Goal: Transaction & Acquisition: Purchase product/service

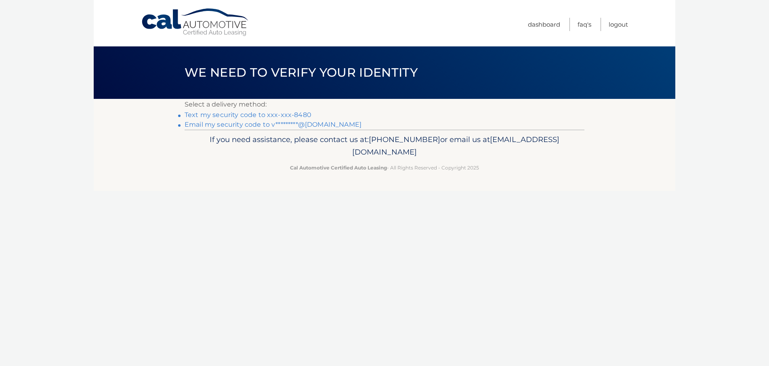
click at [248, 113] on link "Text my security code to xxx-xxx-8480" at bounding box center [248, 115] width 127 height 8
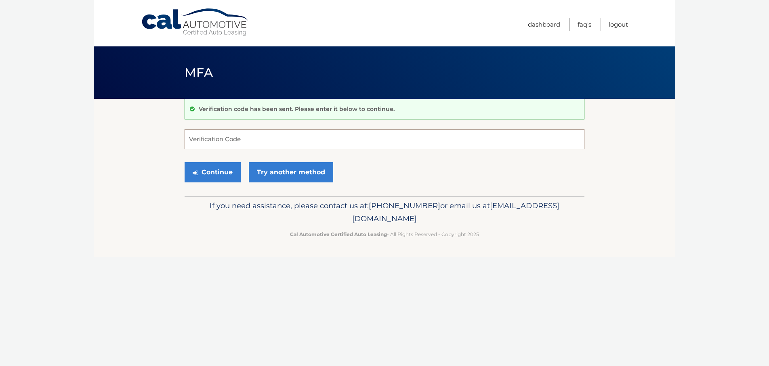
click at [265, 140] on input "Verification Code" at bounding box center [385, 139] width 400 height 20
type input "688209"
click at [185, 162] on button "Continue" at bounding box center [213, 172] width 56 height 20
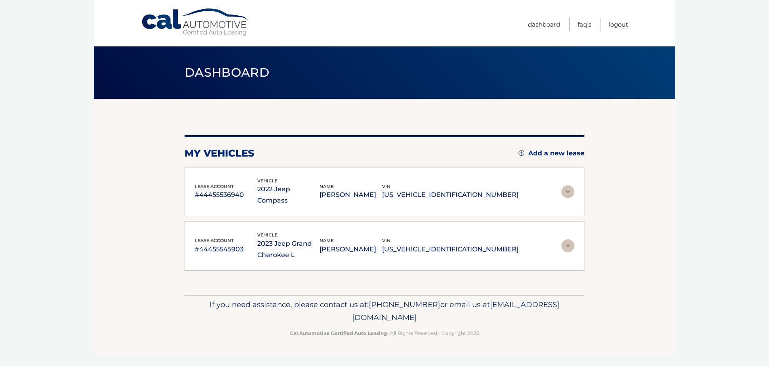
click at [570, 190] on img at bounding box center [568, 191] width 13 height 13
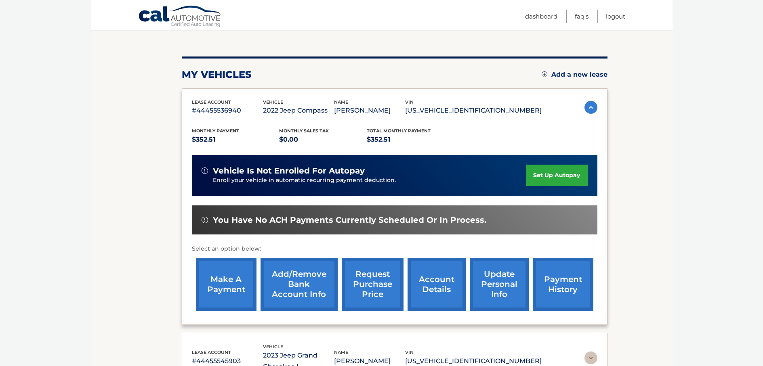
scroll to position [181, 0]
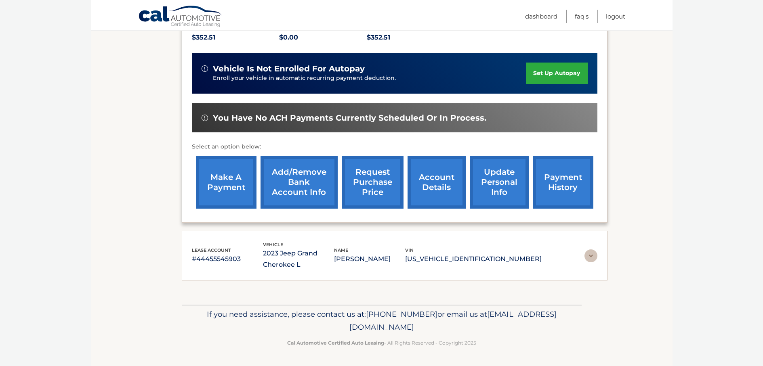
click at [230, 185] on link "make a payment" at bounding box center [226, 182] width 61 height 53
click at [221, 198] on link "make a payment" at bounding box center [226, 182] width 61 height 53
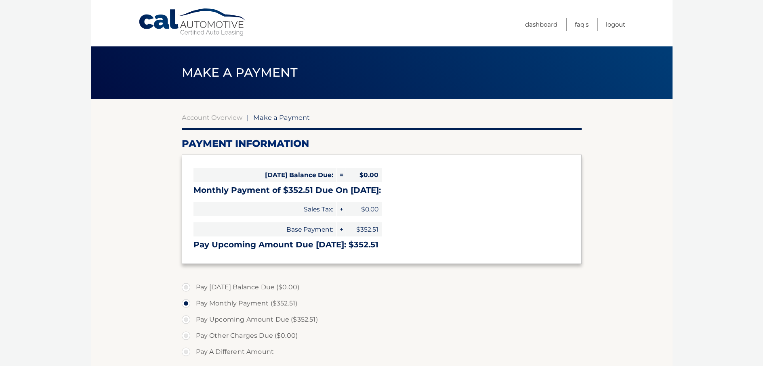
select select "NWRlY2MzM2YtMzUzMi00NjMwLTlmOGYtNzQ0N2IxZmI1YzAy"
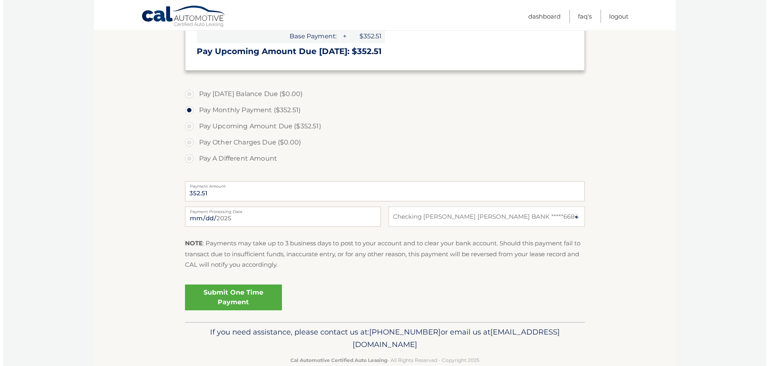
scroll to position [202, 0]
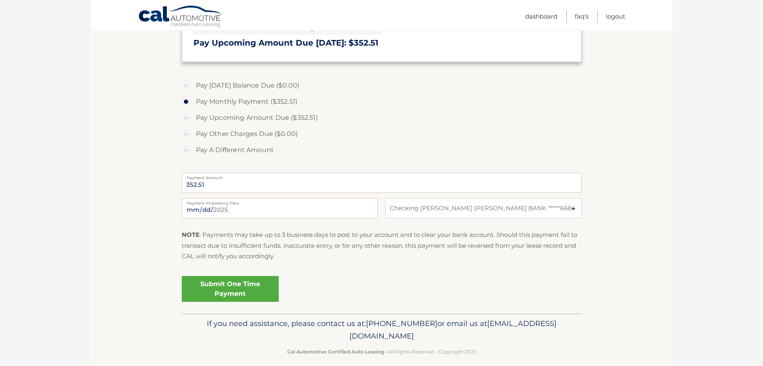
click at [238, 295] on link "Submit One Time Payment" at bounding box center [230, 289] width 97 height 26
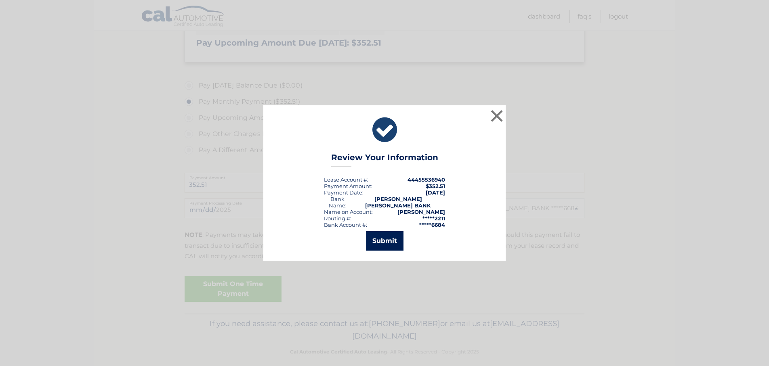
click at [386, 236] on button "Submit" at bounding box center [385, 241] width 38 height 19
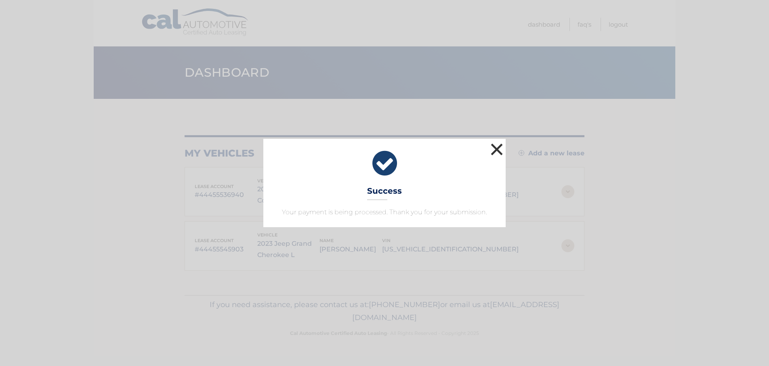
click at [499, 143] on button "×" at bounding box center [497, 149] width 16 height 16
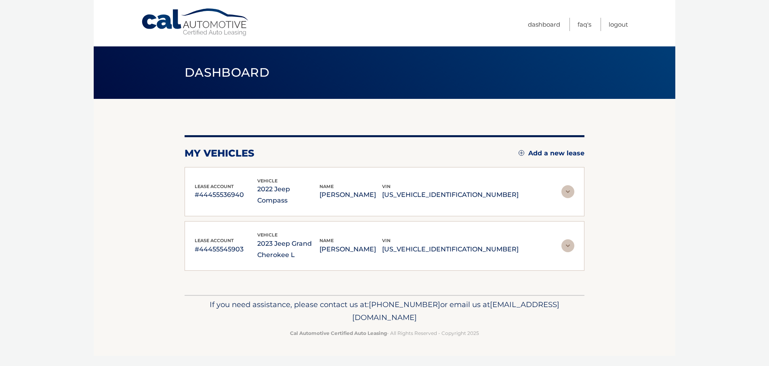
drag, startPoint x: 559, startPoint y: 228, endPoint x: 568, endPoint y: 232, distance: 10.1
click at [560, 232] on div "lease account #44455545903 vehicle 2023 Jeep Grand Cherokee L name [PERSON_NAME…" at bounding box center [385, 246] width 380 height 29
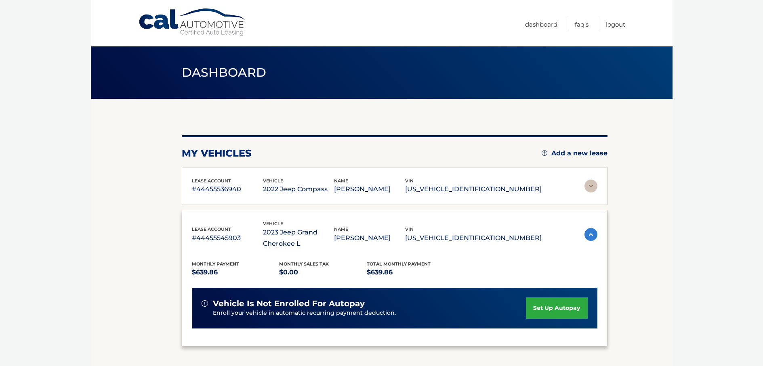
drag, startPoint x: 568, startPoint y: 232, endPoint x: 567, endPoint y: 236, distance: 4.4
click at [569, 232] on div "lease account #44455545903 vehicle 2023 Jeep Grand Cherokee L name [PERSON_NAME…" at bounding box center [395, 234] width 406 height 29
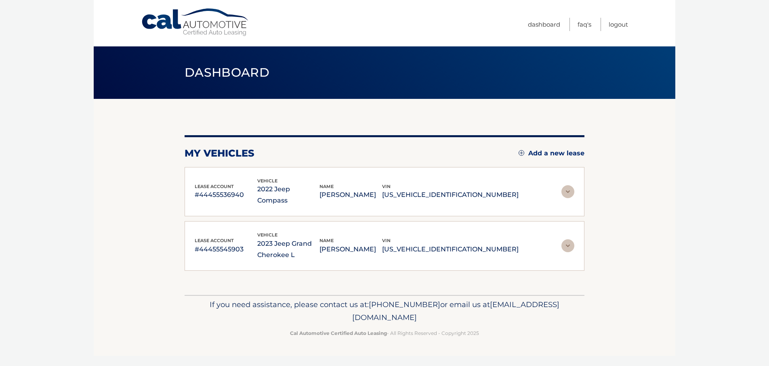
click at [571, 240] on img at bounding box center [568, 246] width 13 height 13
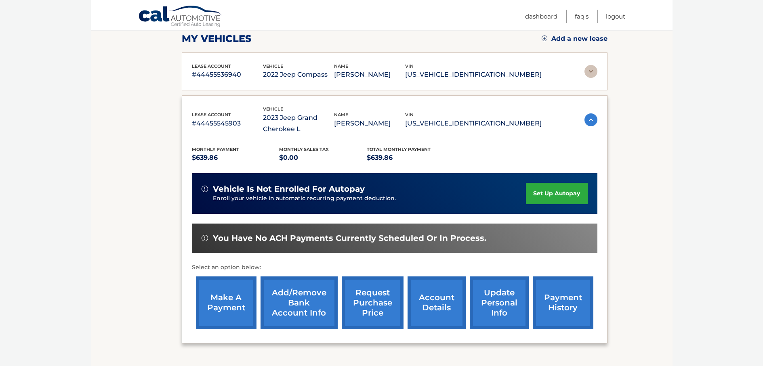
scroll to position [178, 0]
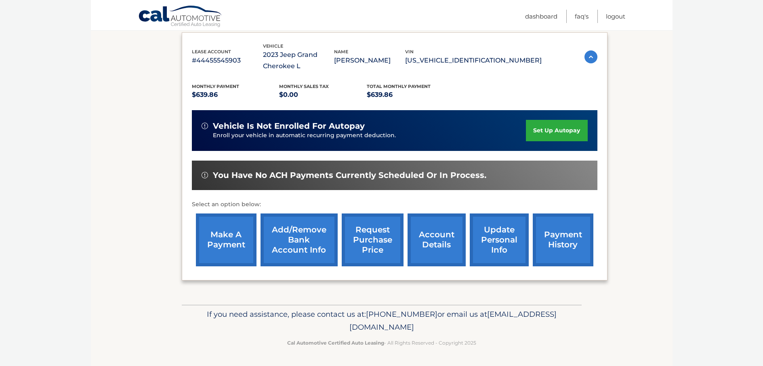
click at [237, 240] on link "make a payment" at bounding box center [226, 240] width 61 height 53
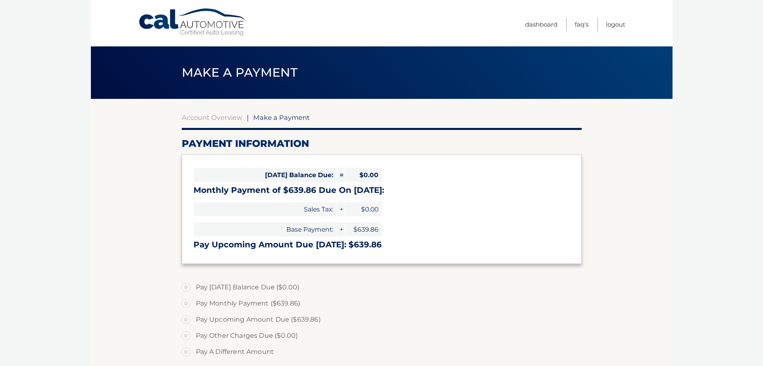
select select "MGNjYzQ0MWMtOTNkMy00NWM5LThjZDktODg2NzE1NDI4YTZi"
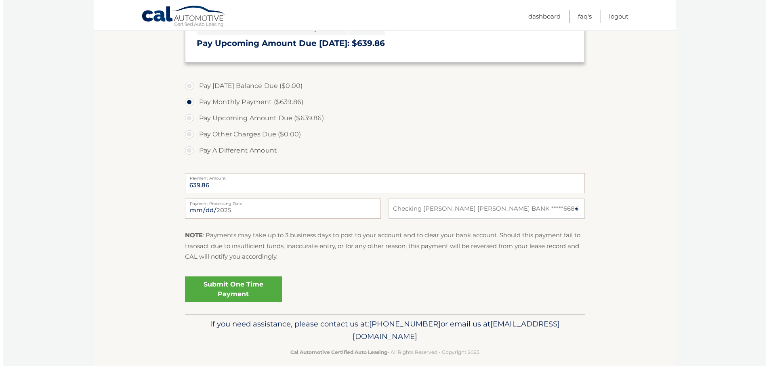
scroll to position [202, 0]
click at [219, 299] on link "Submit One Time Payment" at bounding box center [230, 289] width 97 height 26
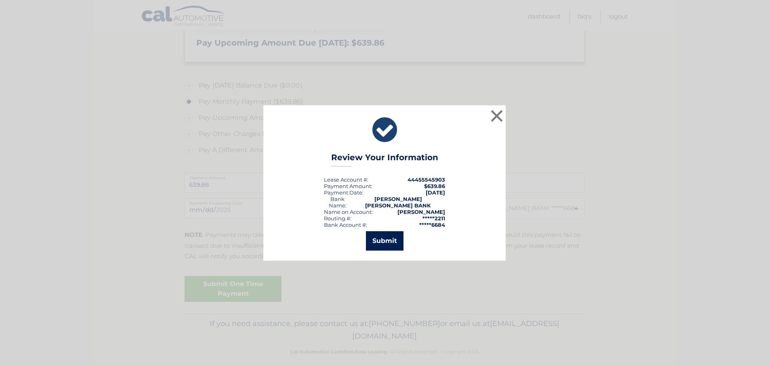
click at [389, 238] on button "Submit" at bounding box center [385, 241] width 38 height 19
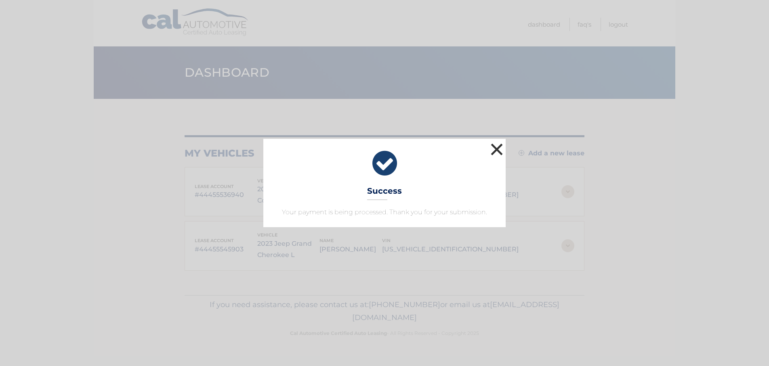
drag, startPoint x: 495, startPoint y: 150, endPoint x: 510, endPoint y: 149, distance: 14.6
click at [496, 150] on button "×" at bounding box center [497, 149] width 16 height 16
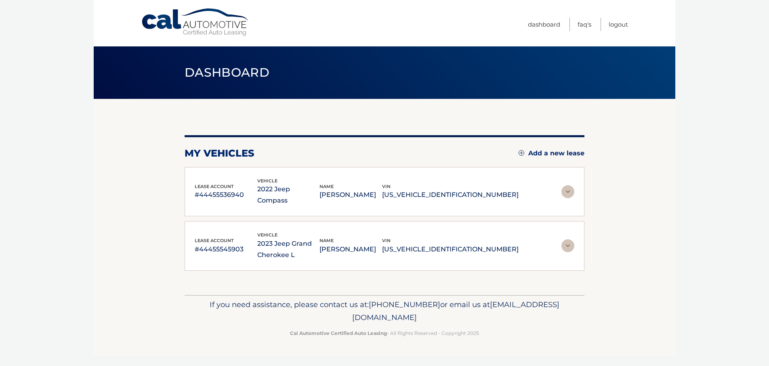
click at [697, 185] on body "Cal Automotive Menu Dashboard FAQ's Logout" at bounding box center [384, 183] width 769 height 366
